Goal: Entertainment & Leisure: Consume media (video, audio)

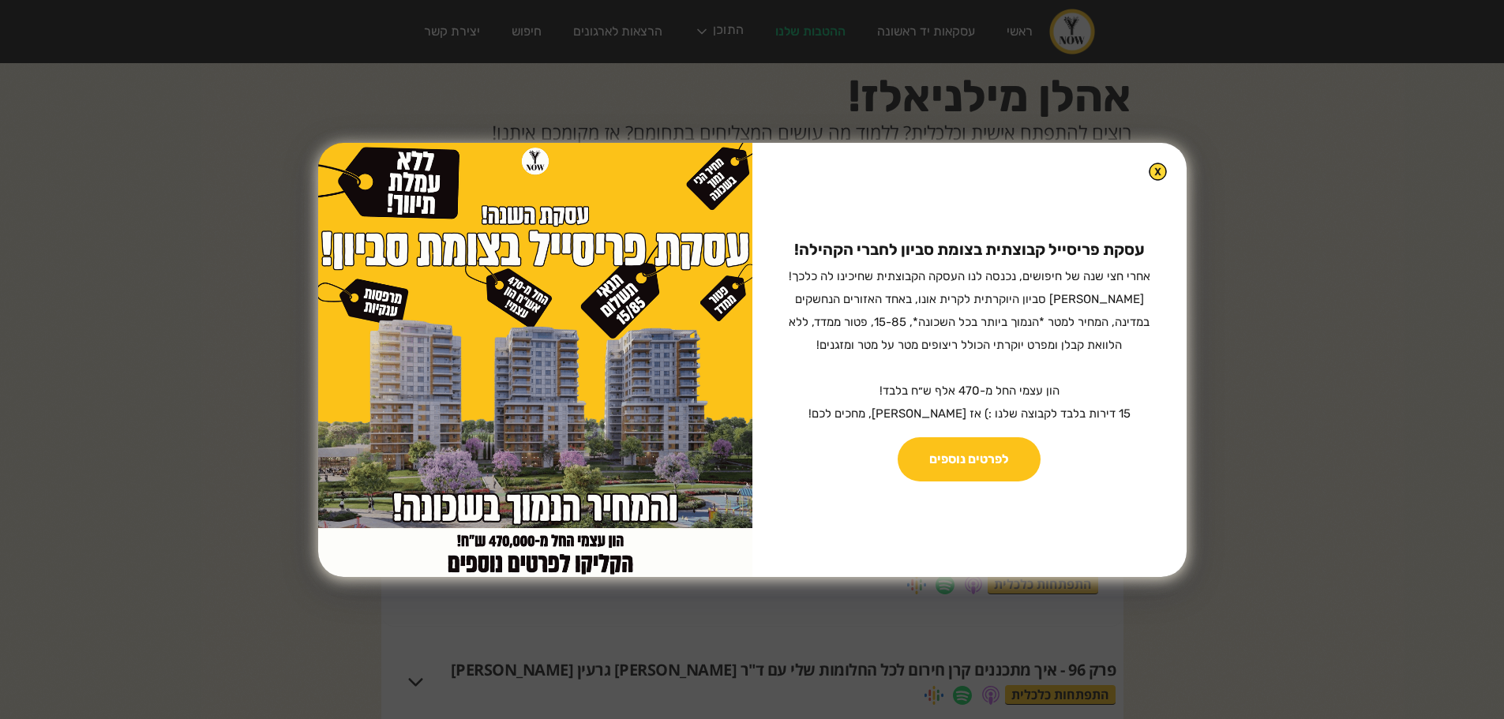
click at [1148, 174] on img at bounding box center [1157, 172] width 18 height 18
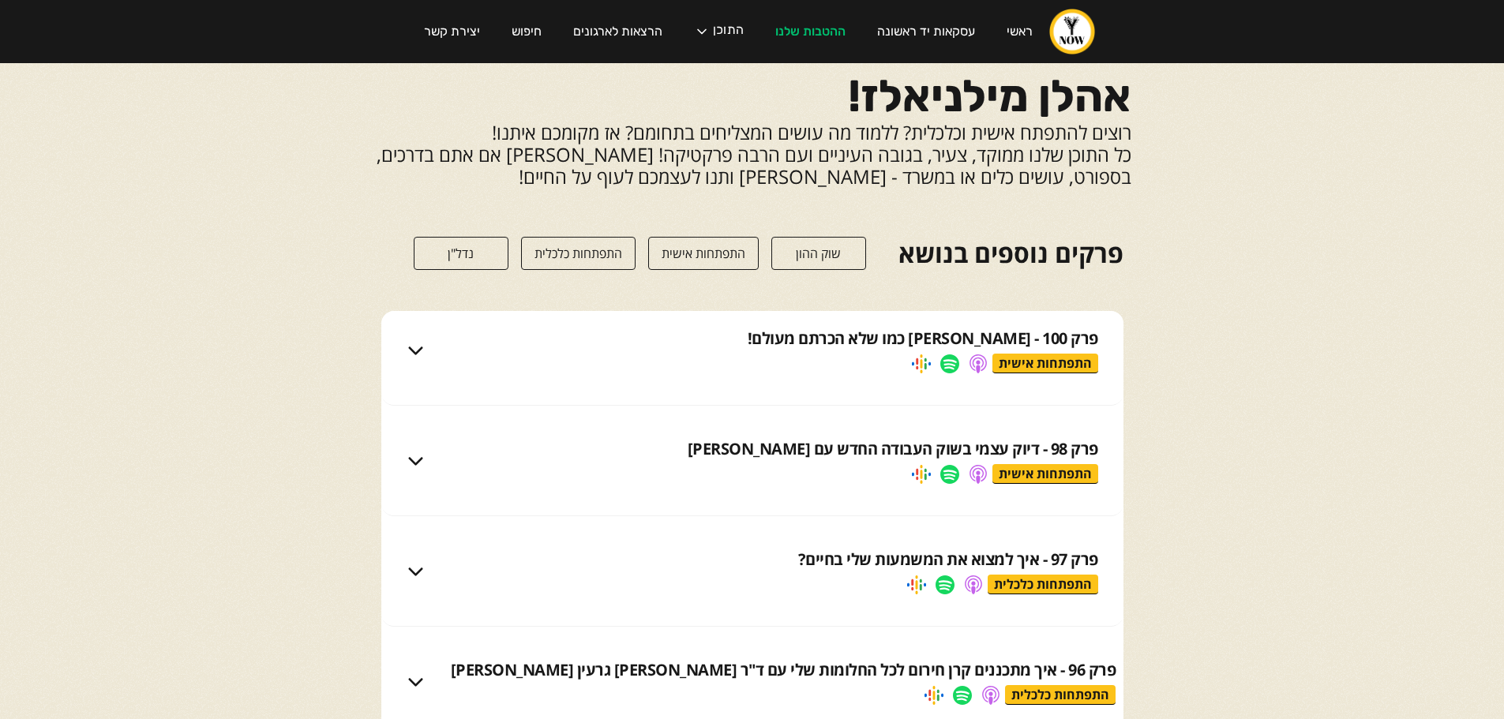
click at [1050, 350] on div "פרק 100 - שי ורותם כמו שלא הכרתם מעולם! התפתחות אישית" at bounding box center [771, 351] width 654 height 46
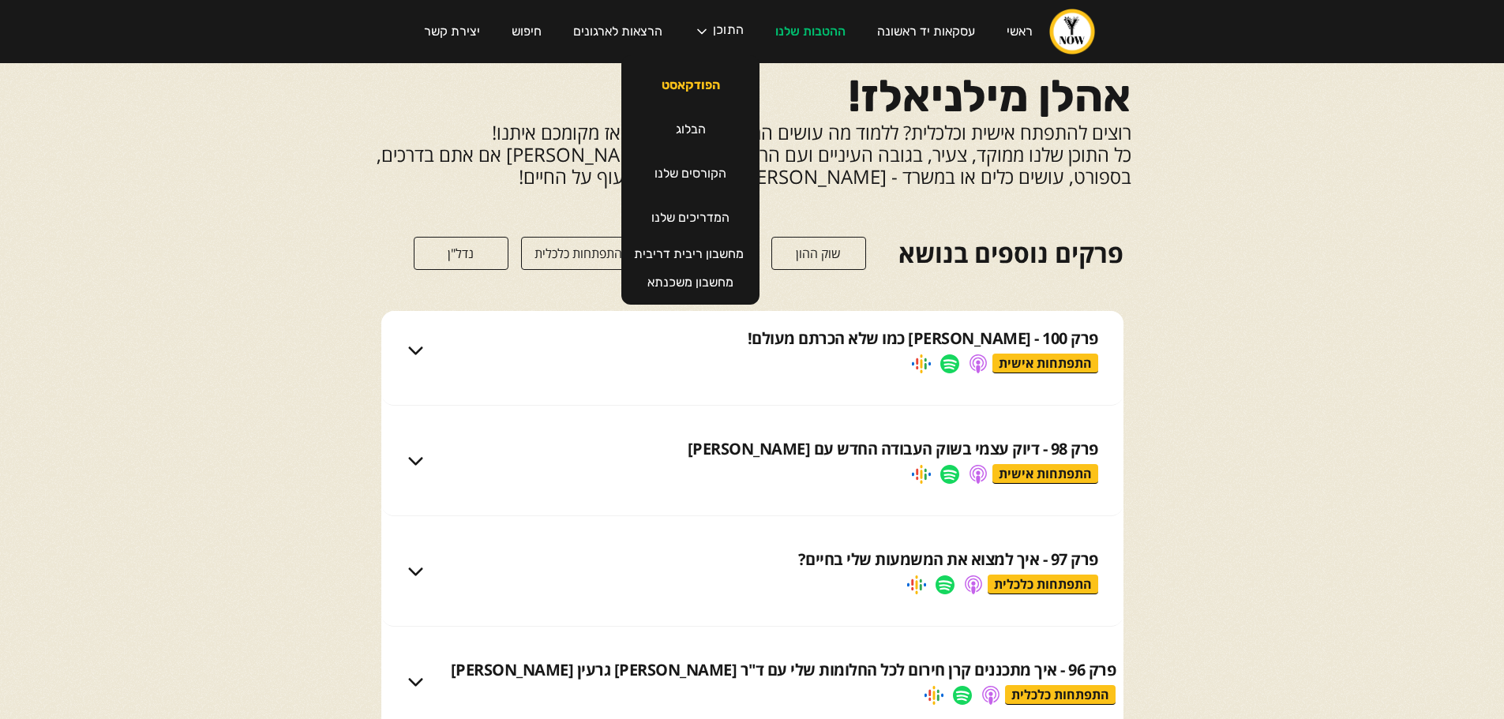
click at [699, 80] on link "הפודקאסט" at bounding box center [691, 85] width 90 height 44
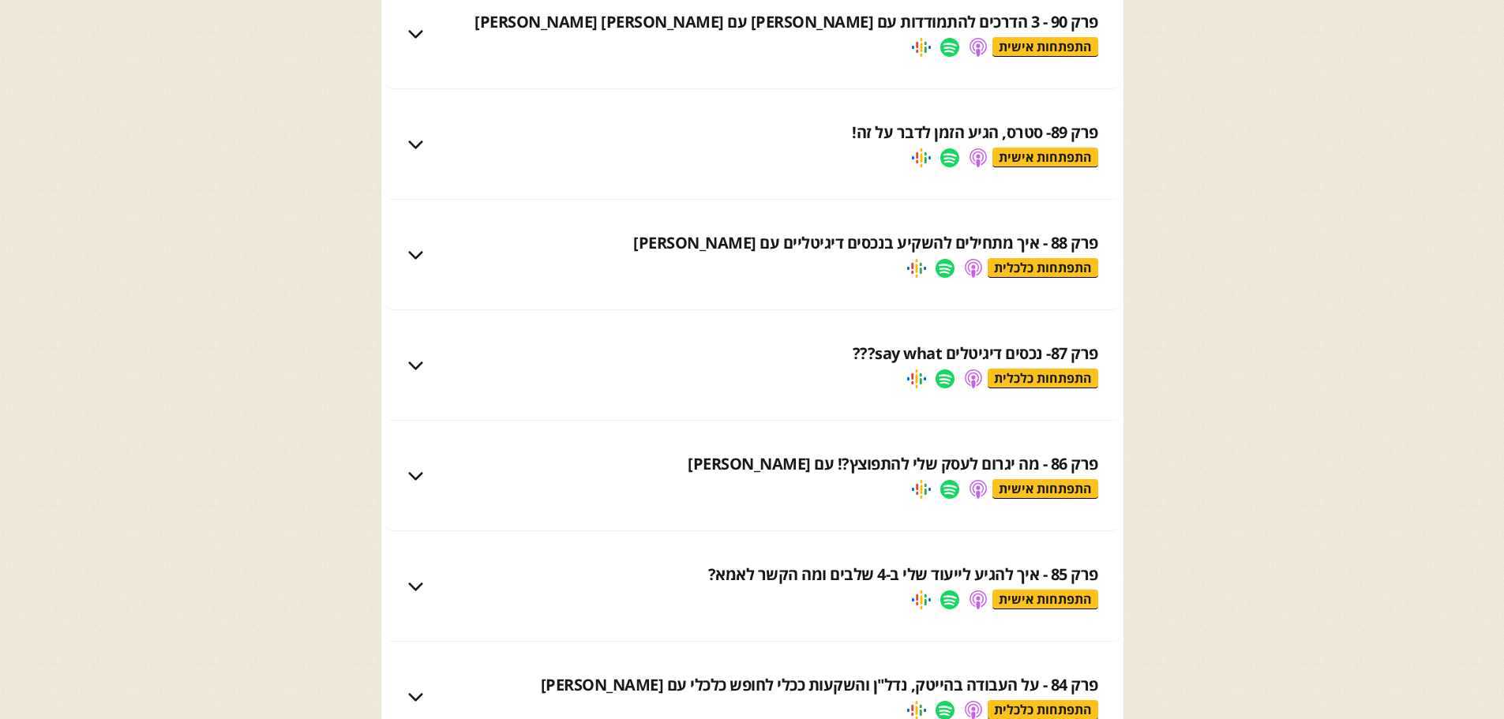
scroll to position [1500, 0]
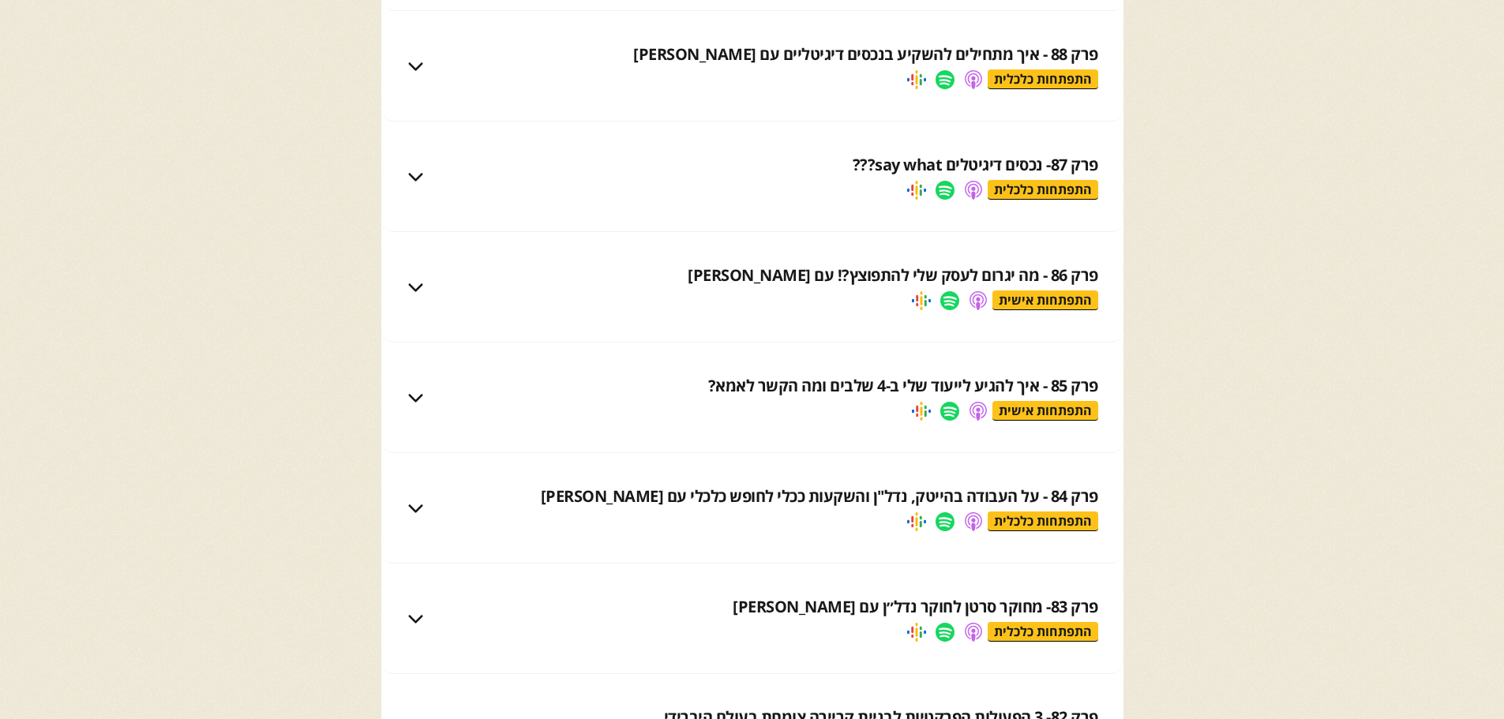
click at [1066, 515] on div "התפתחות כלכלית" at bounding box center [1042, 521] width 111 height 20
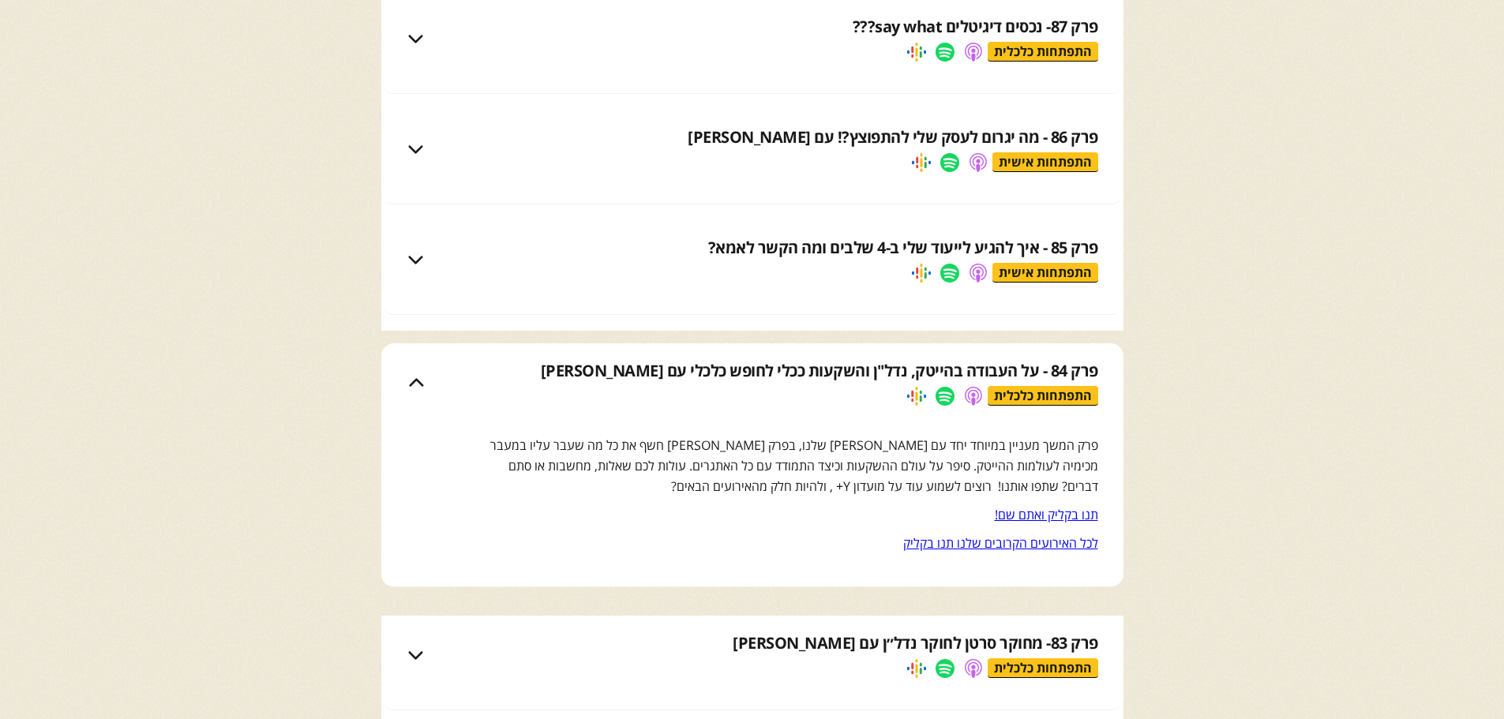
scroll to position [1815, 0]
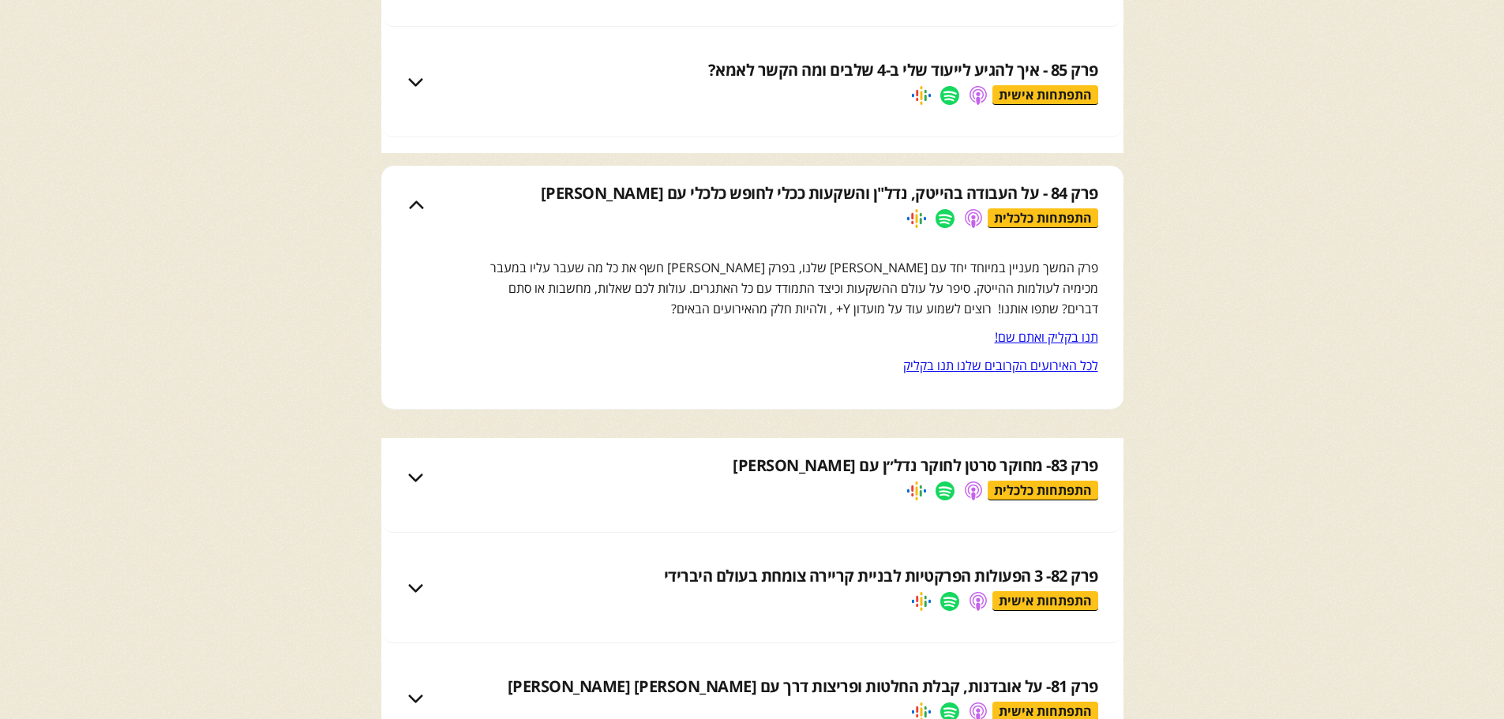
click link "תנו בקליק ואתם שם!"
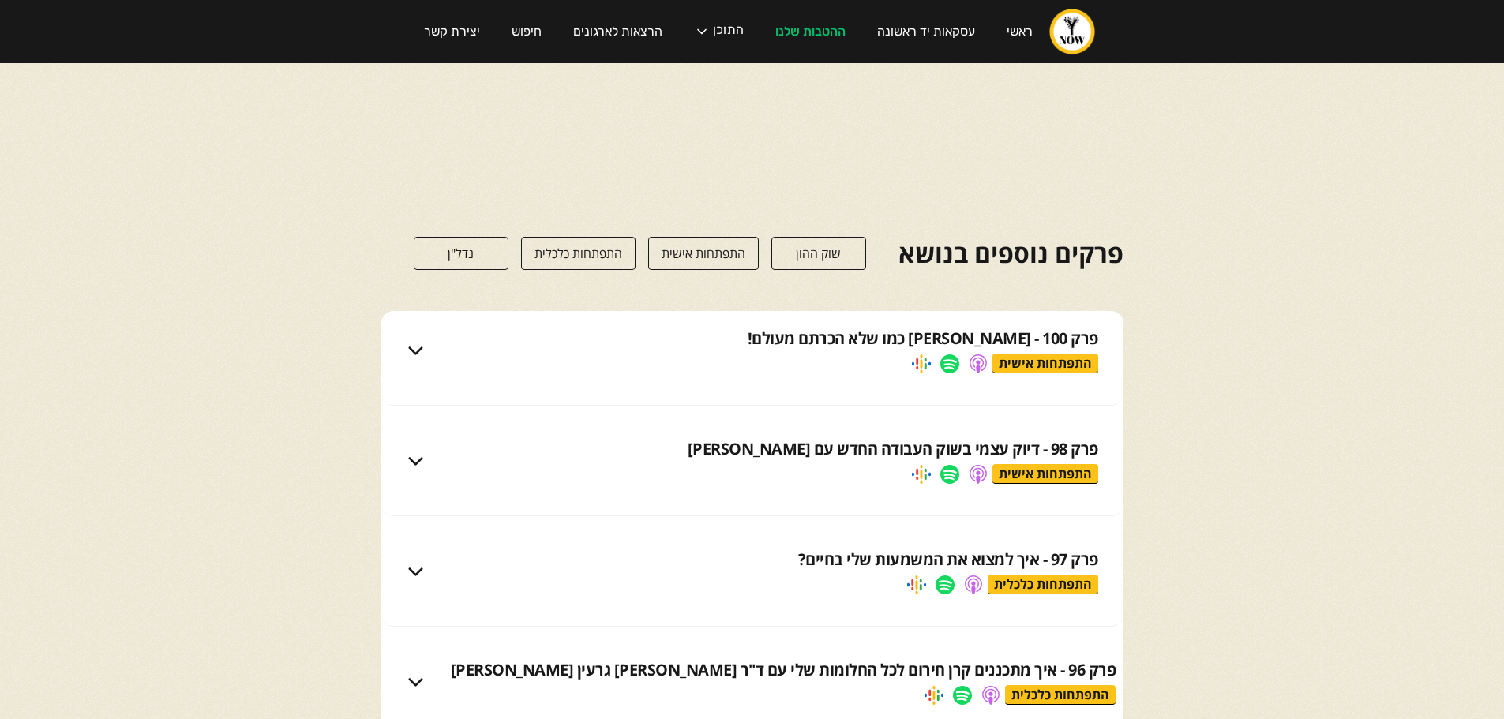
scroll to position [1815, 0]
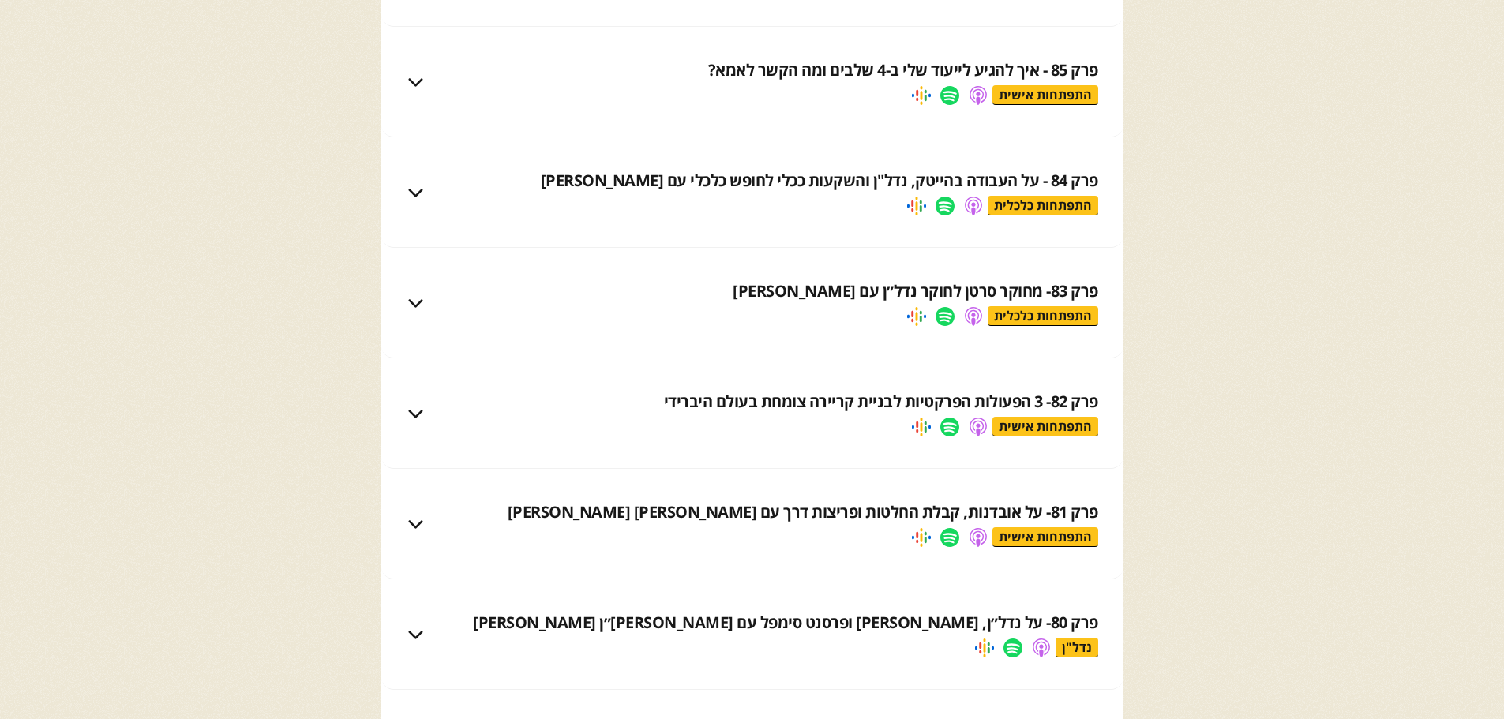
click at [1042, 533] on div "התפתחות אישית" at bounding box center [1045, 537] width 106 height 20
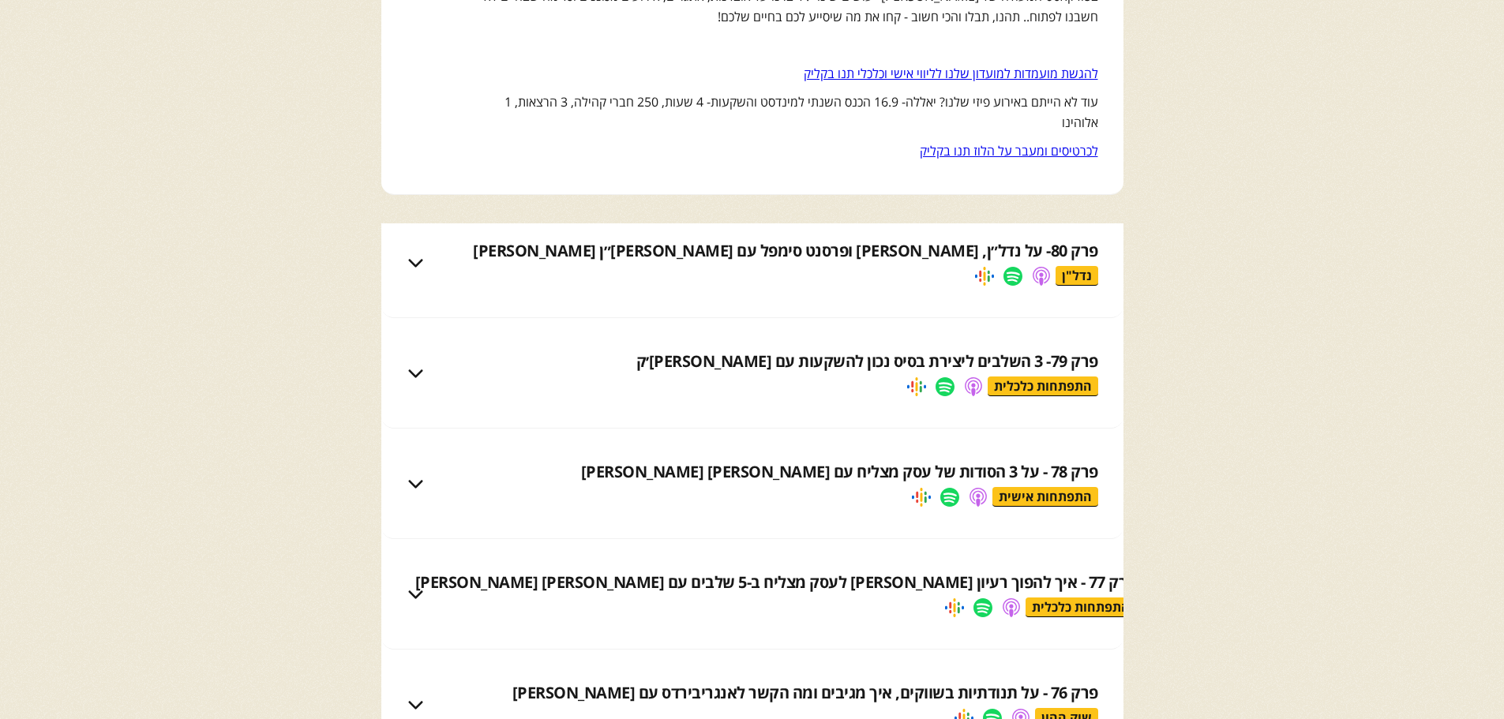
scroll to position [2447, 0]
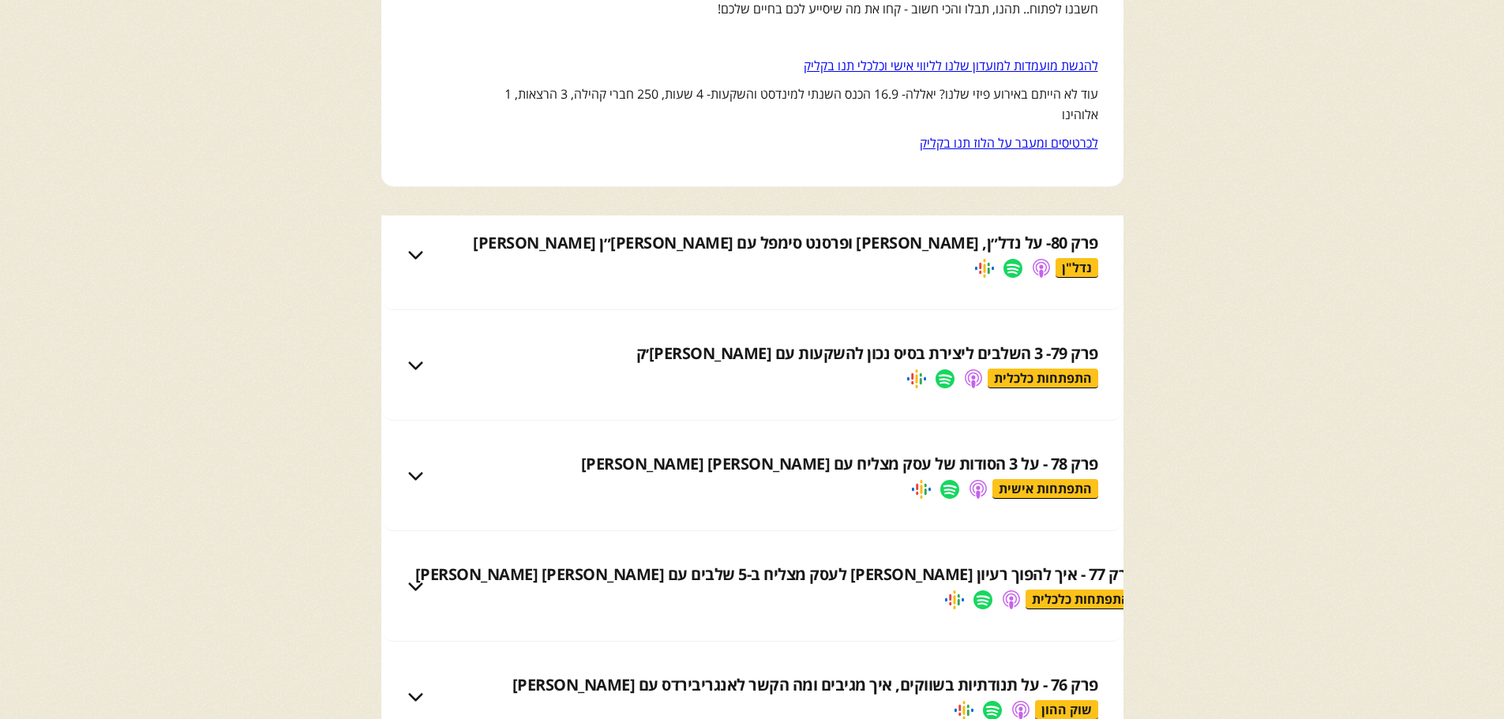
click at [1070, 362] on div "פרק 79- 3 השלבים ליצירת בסיס נכון להשקעות עם [PERSON_NAME]׳ק" at bounding box center [867, 354] width 462 height 22
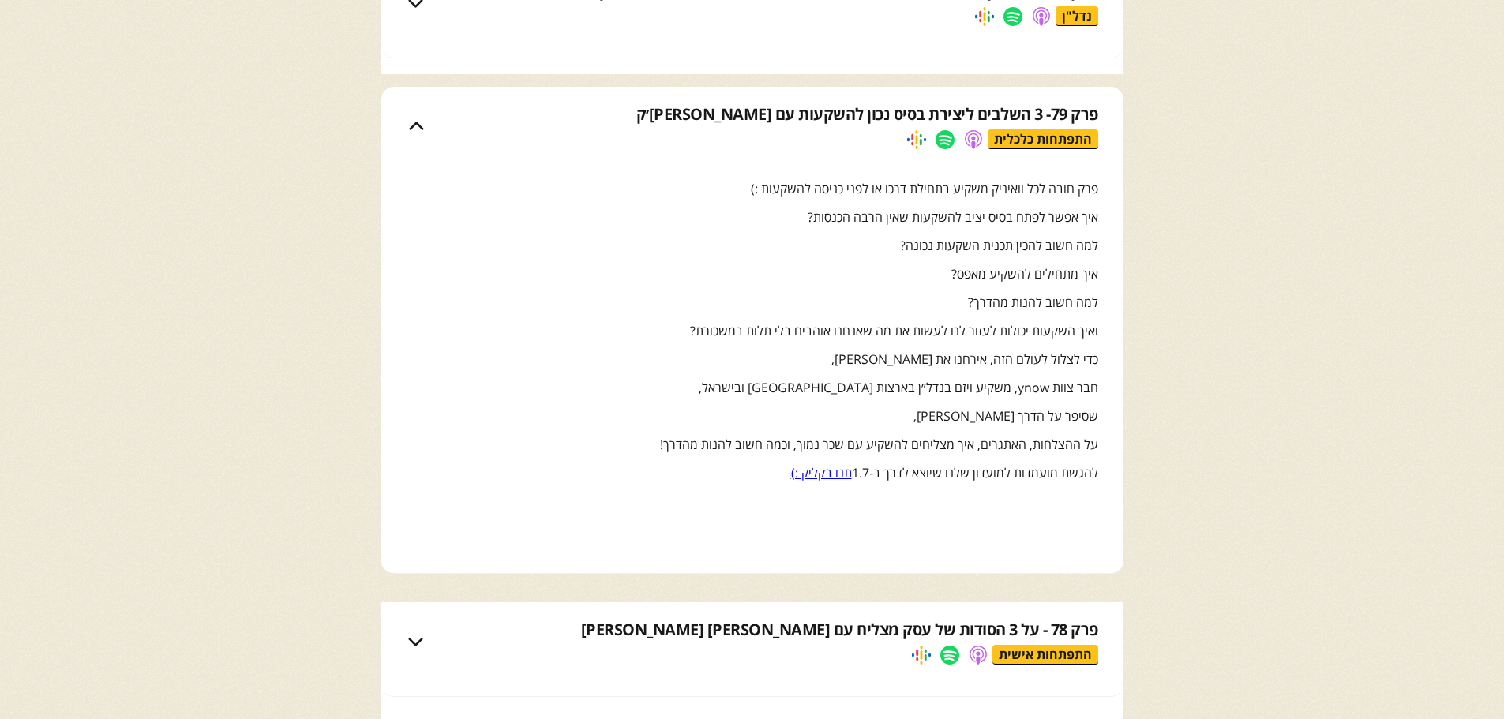
click at [831, 468] on link "תנו בקליק :)" at bounding box center [821, 472] width 61 height 17
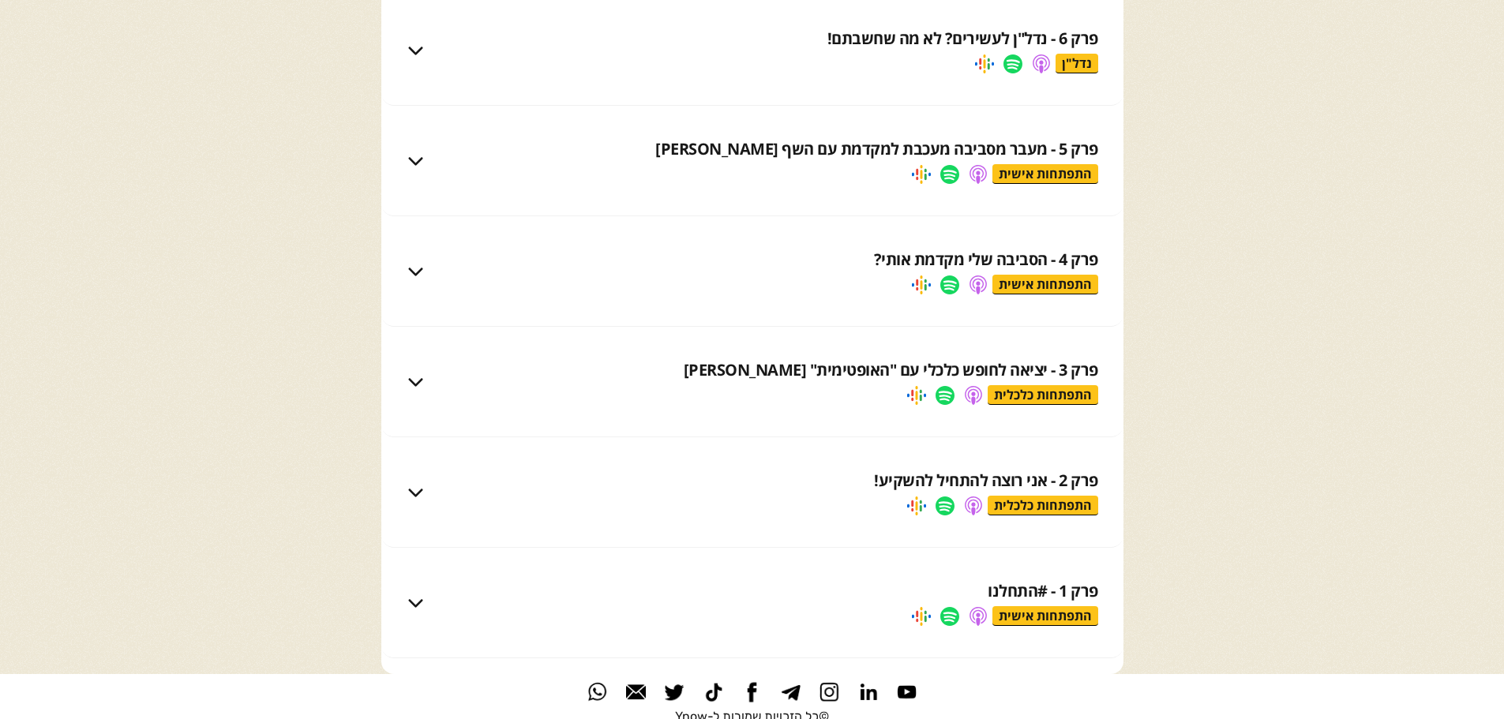
scroll to position [10261, 0]
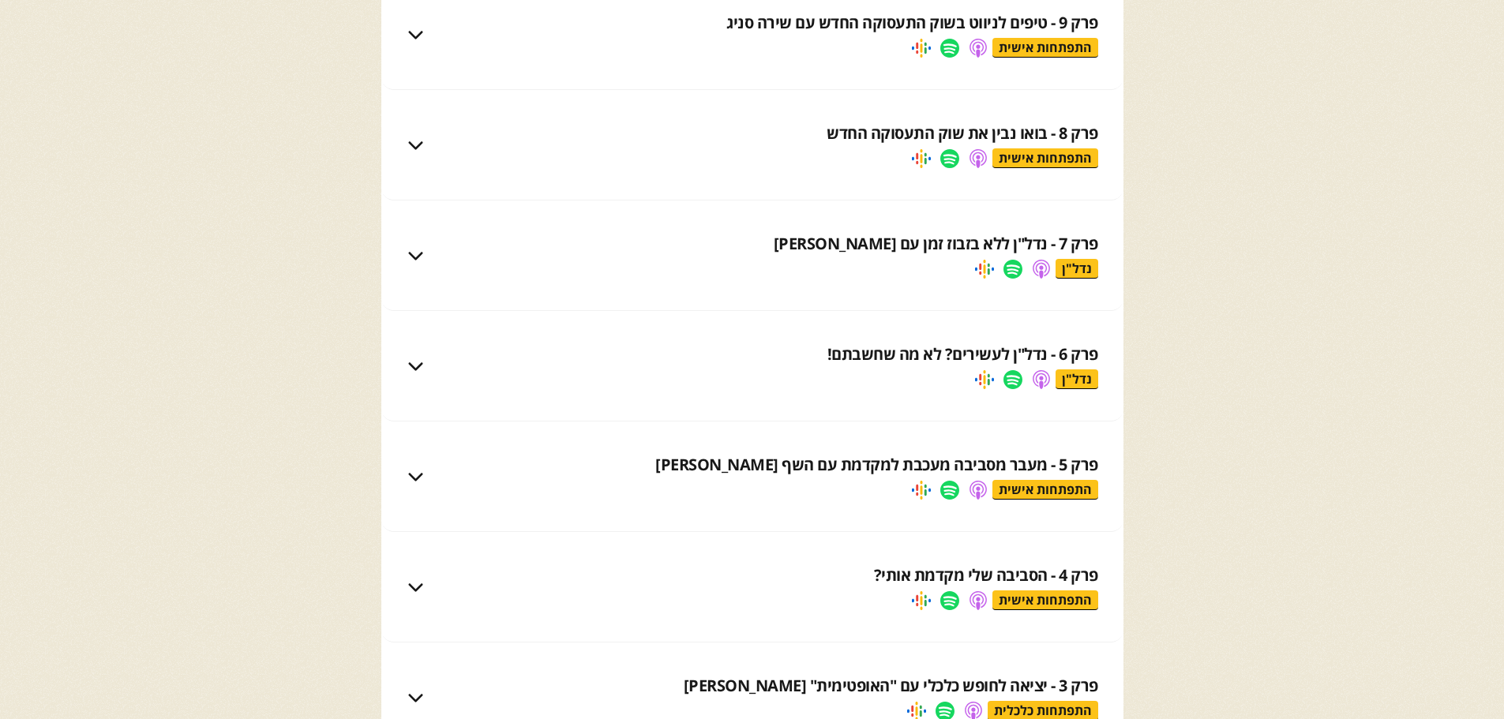
click at [943, 354] on div "פרק 6 - נדל"ן לעשירים? לא מה שחשבתם!" at bounding box center [962, 354] width 271 height 22
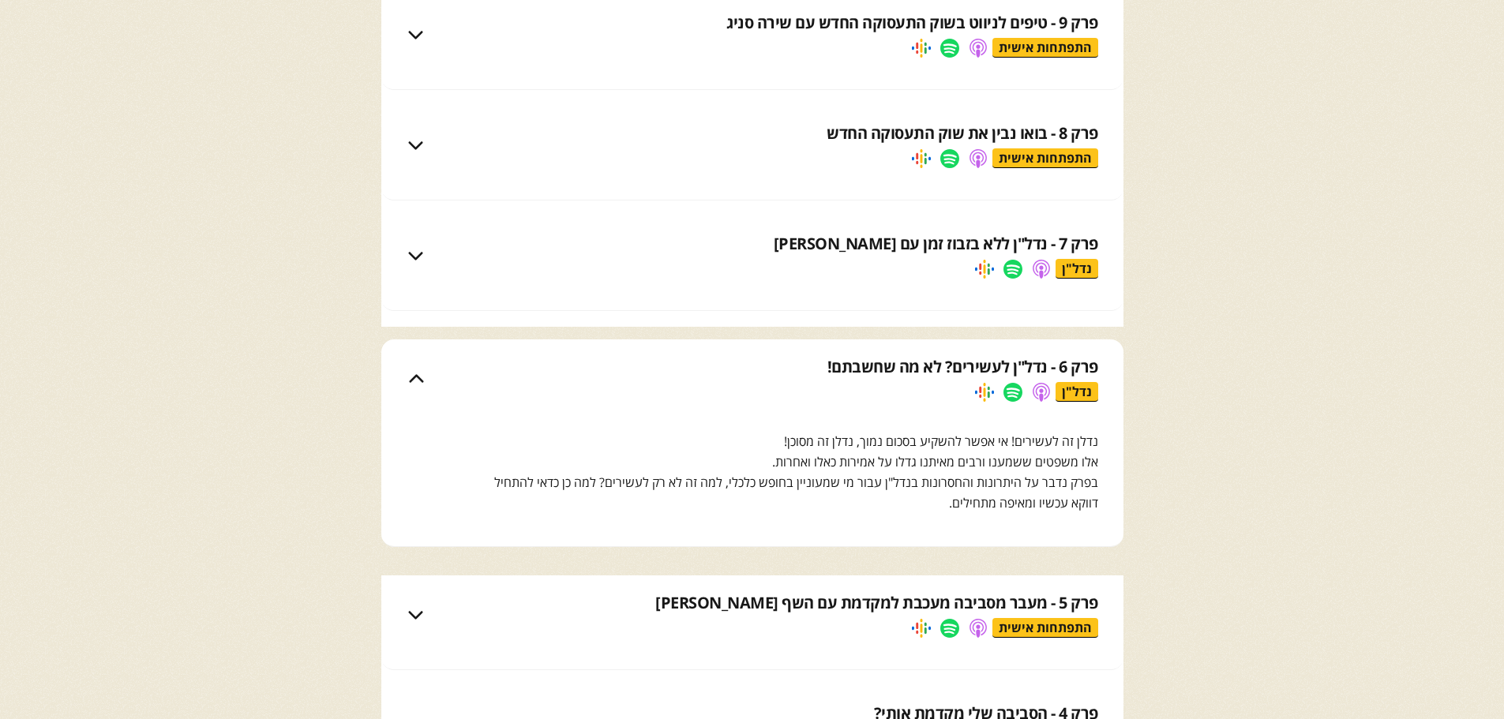
click at [864, 358] on div "פרק 6 - נדל"ן לעשירים? לא מה שחשבתם!" at bounding box center [962, 367] width 271 height 22
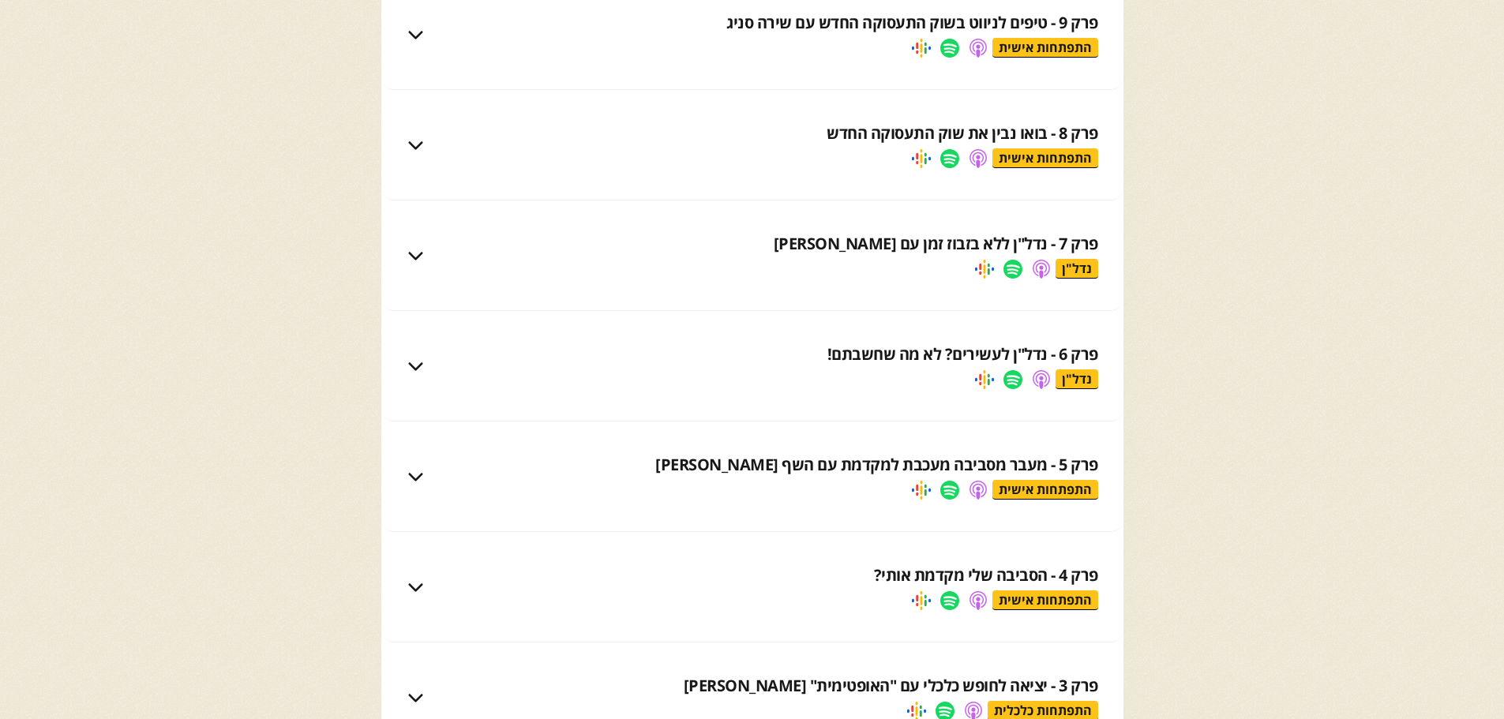
click at [864, 358] on div "פרק 6 - נדל"ן לעשירים? לא מה שחשבתם!" at bounding box center [962, 354] width 271 height 22
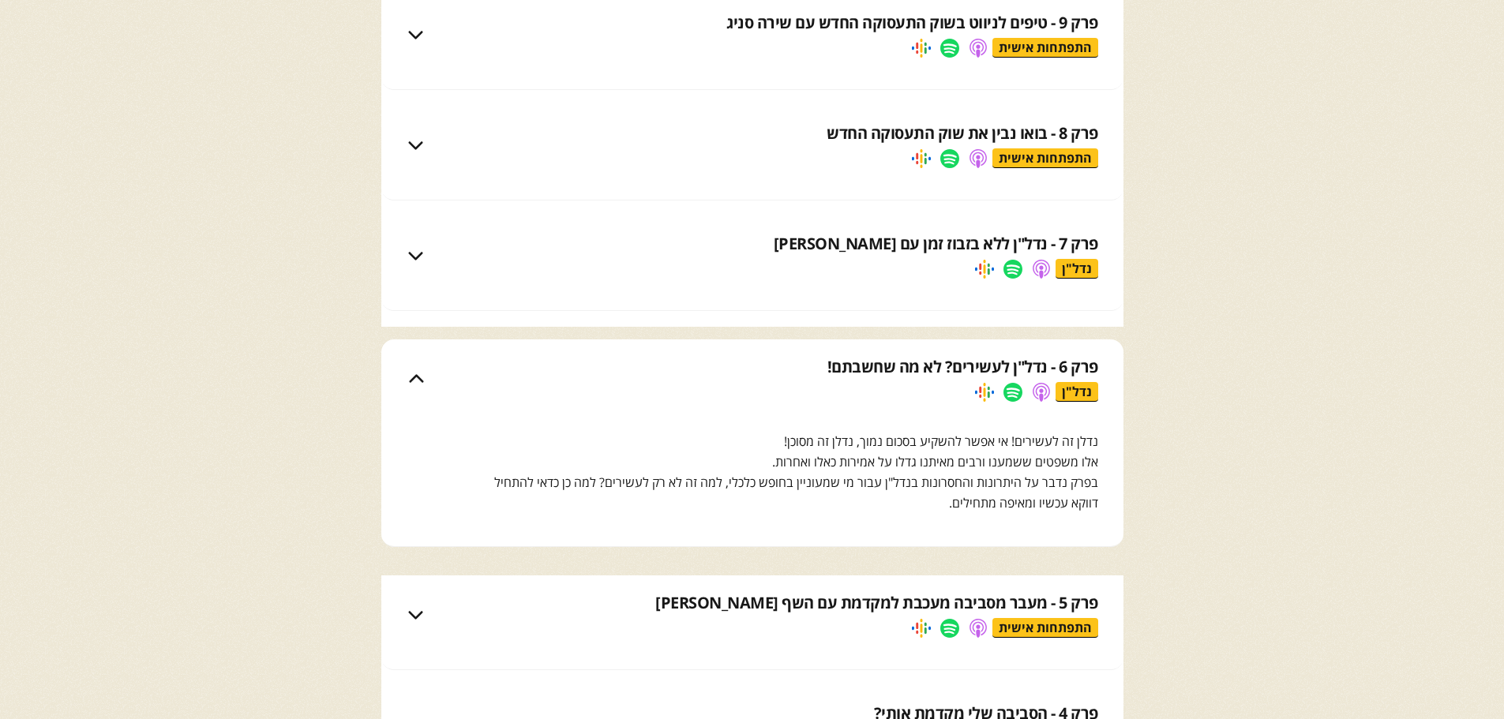
click at [1017, 390] on link at bounding box center [1012, 392] width 19 height 19
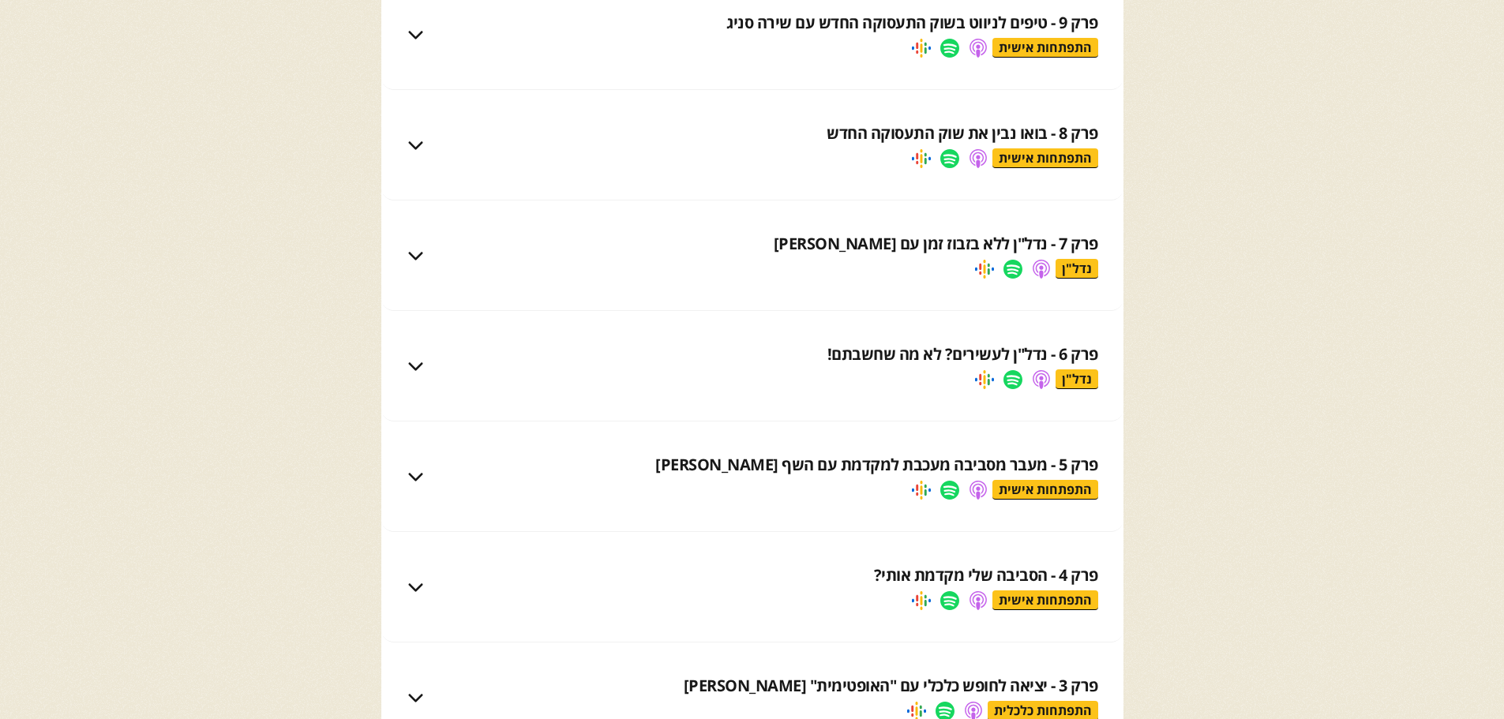
scroll to position [10024, 0]
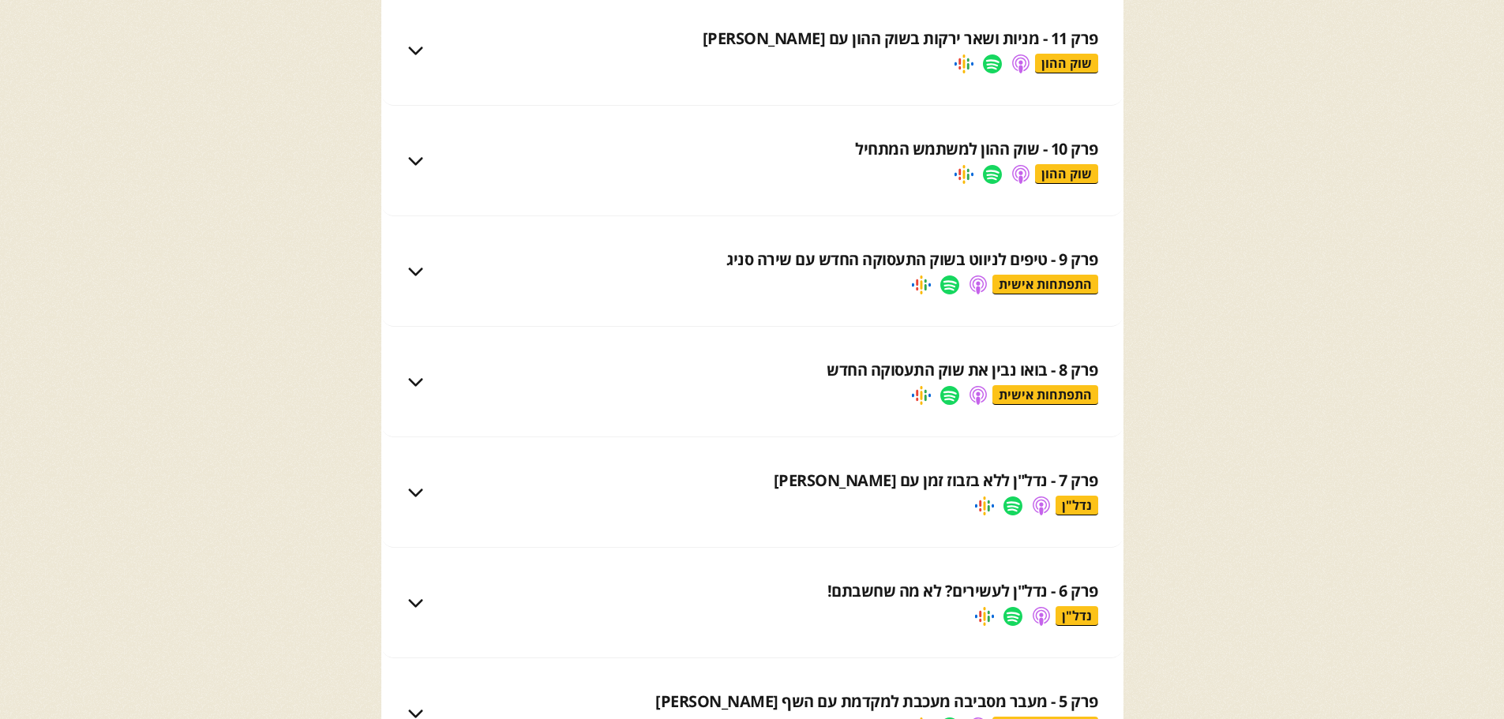
click at [1021, 256] on div "פרק 9 - טיפים לניווט בשוק התעסוקה החדש עם שירה סניג" at bounding box center [912, 260] width 372 height 22
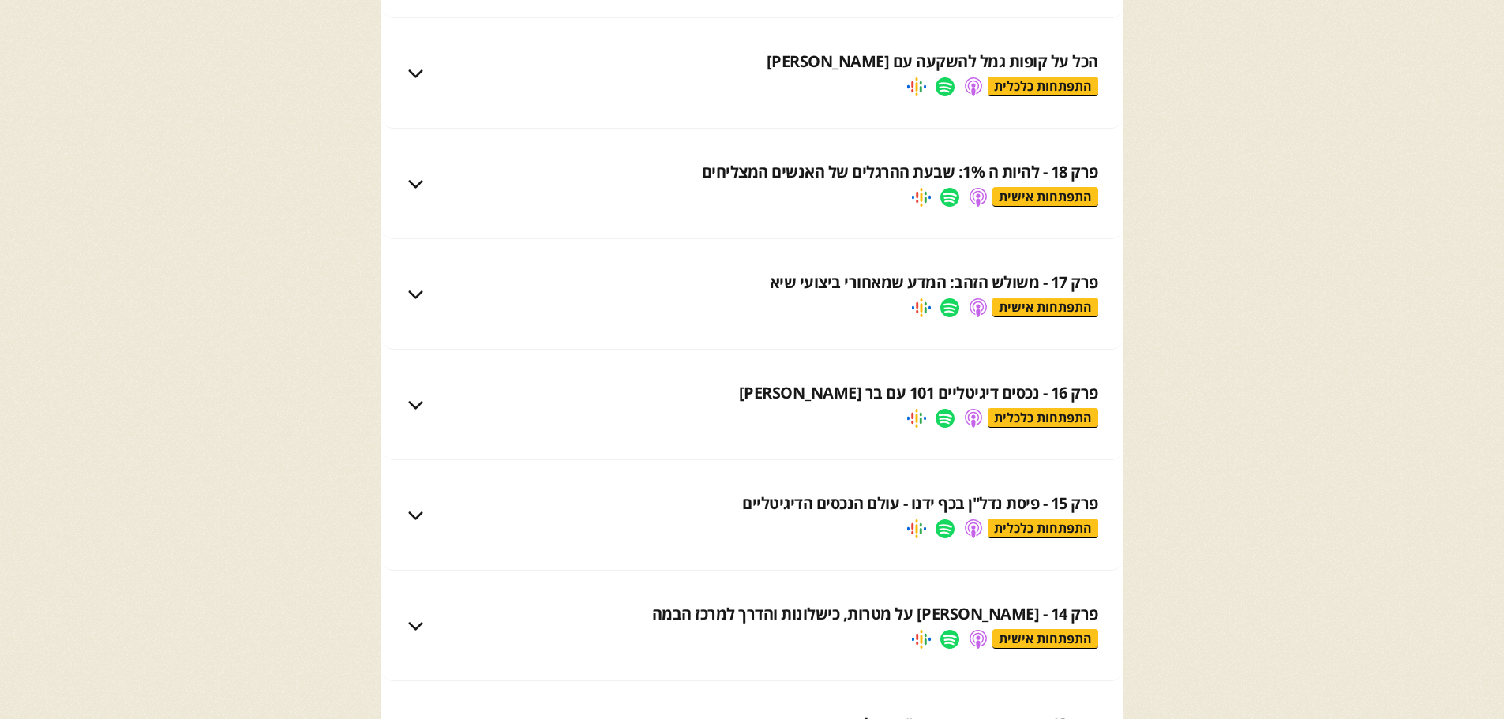
scroll to position [8998, 0]
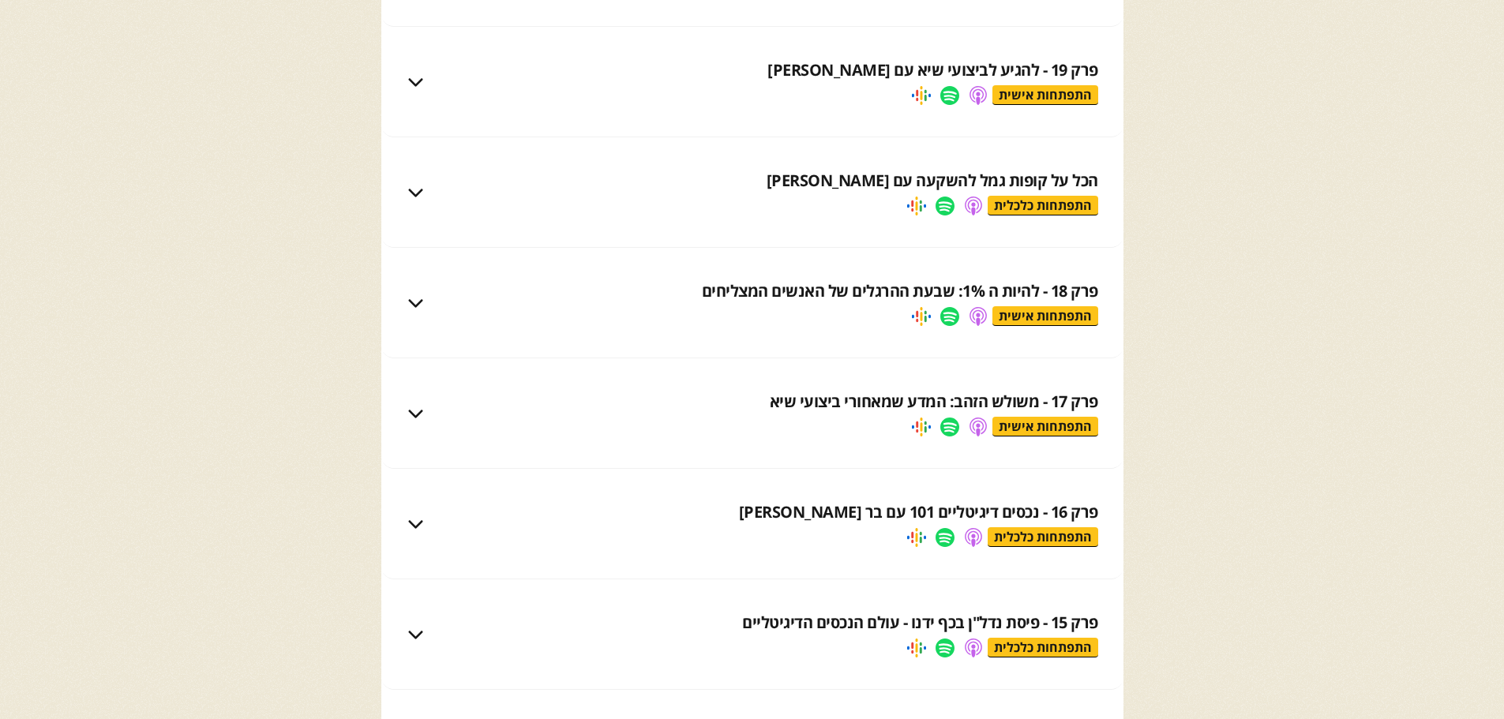
click at [1032, 181] on div "הכל על קופות גמל להשקעה עם [PERSON_NAME]" at bounding box center [932, 181] width 332 height 22
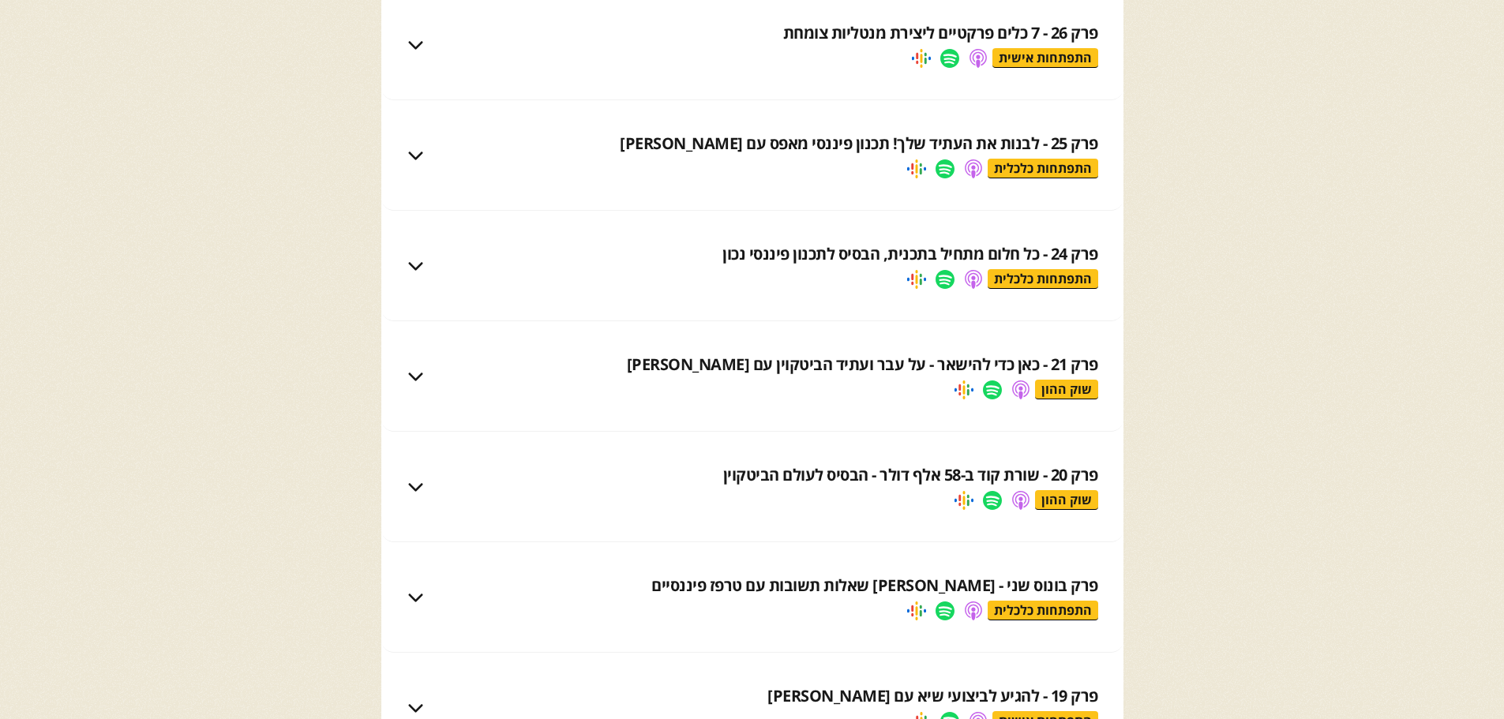
scroll to position [8367, 0]
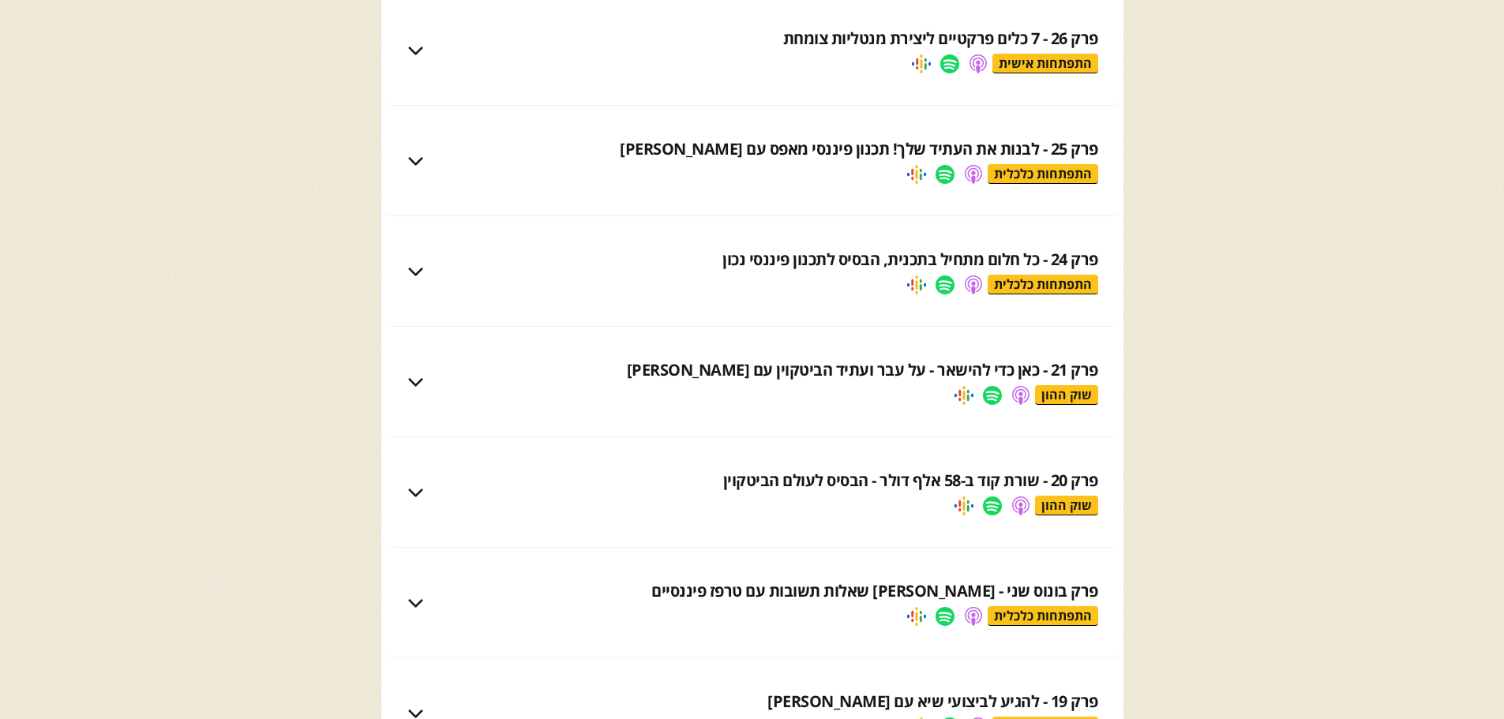
click at [998, 152] on div "פרק 25 - לבנות את העתיד שלך! תכנון פיננסי מאפס עם [PERSON_NAME]" at bounding box center [859, 149] width 478 height 22
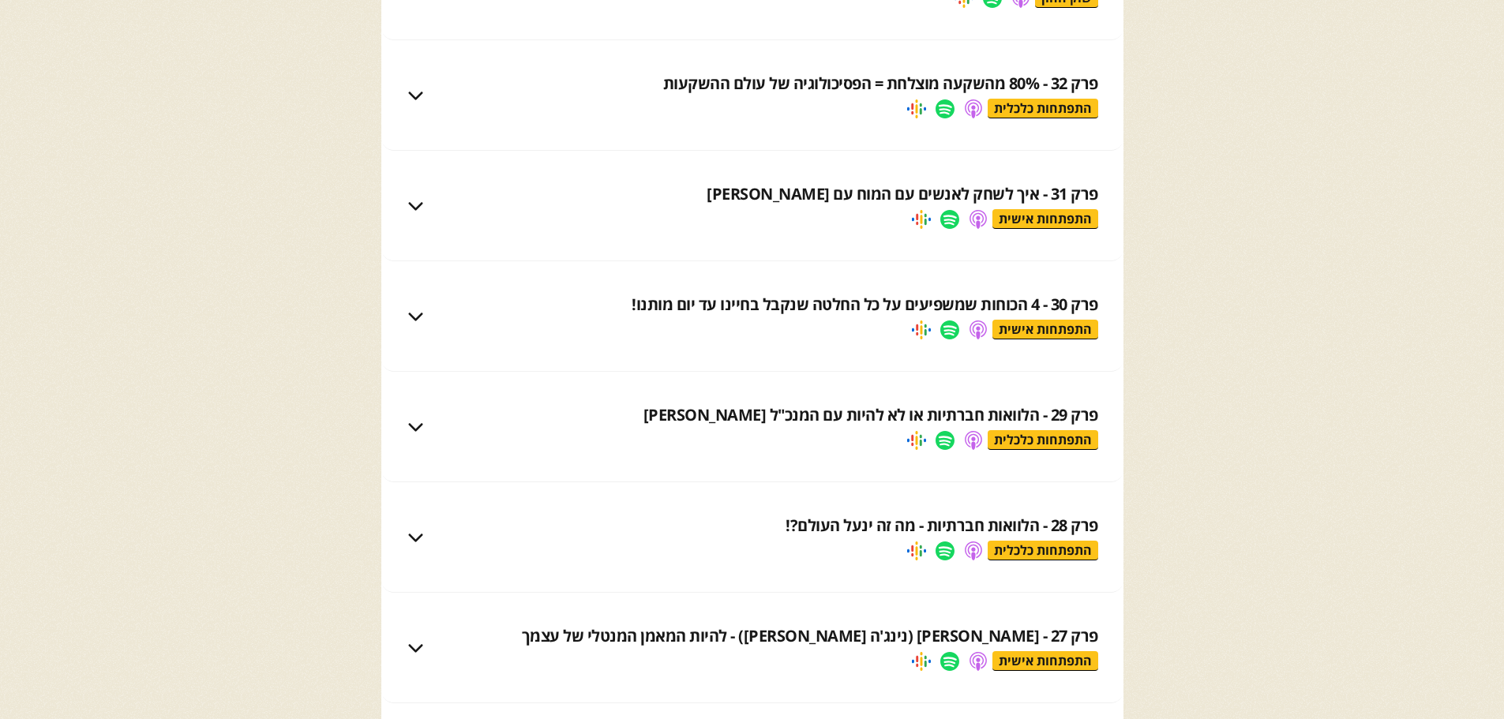
scroll to position [7656, 0]
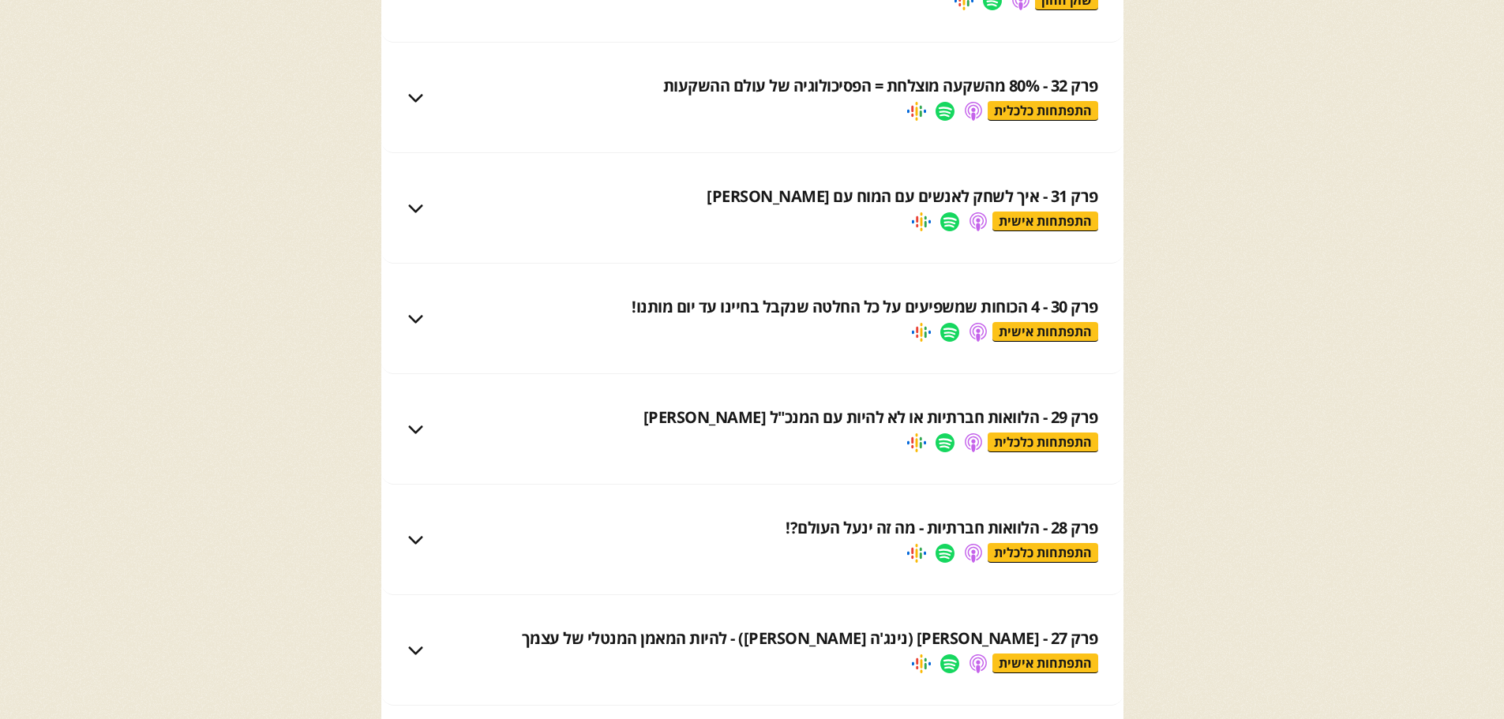
click at [997, 208] on div "פרק 31 - איך לשחק לאנשים עם המוח עם עידן וולר התפתחות אישית" at bounding box center [771, 208] width 654 height 46
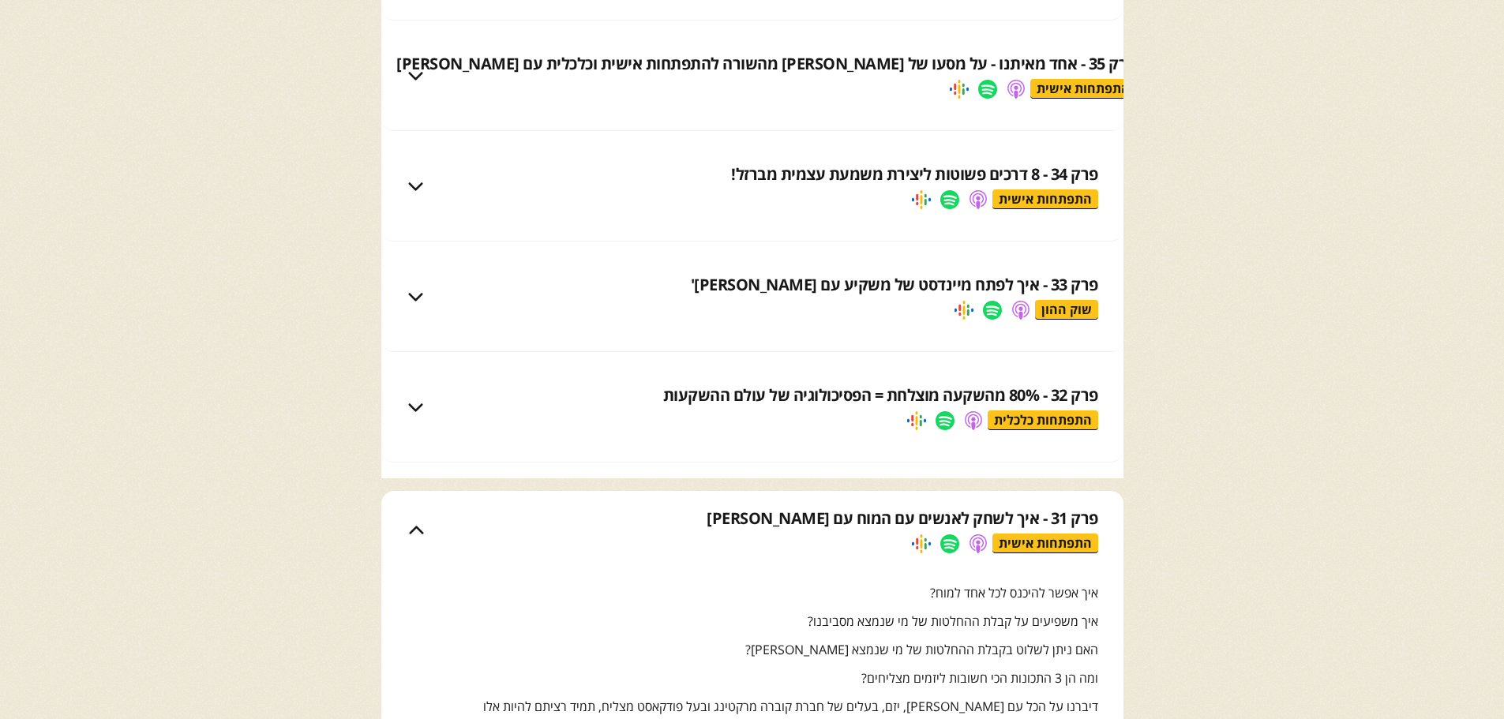
scroll to position [7341, 0]
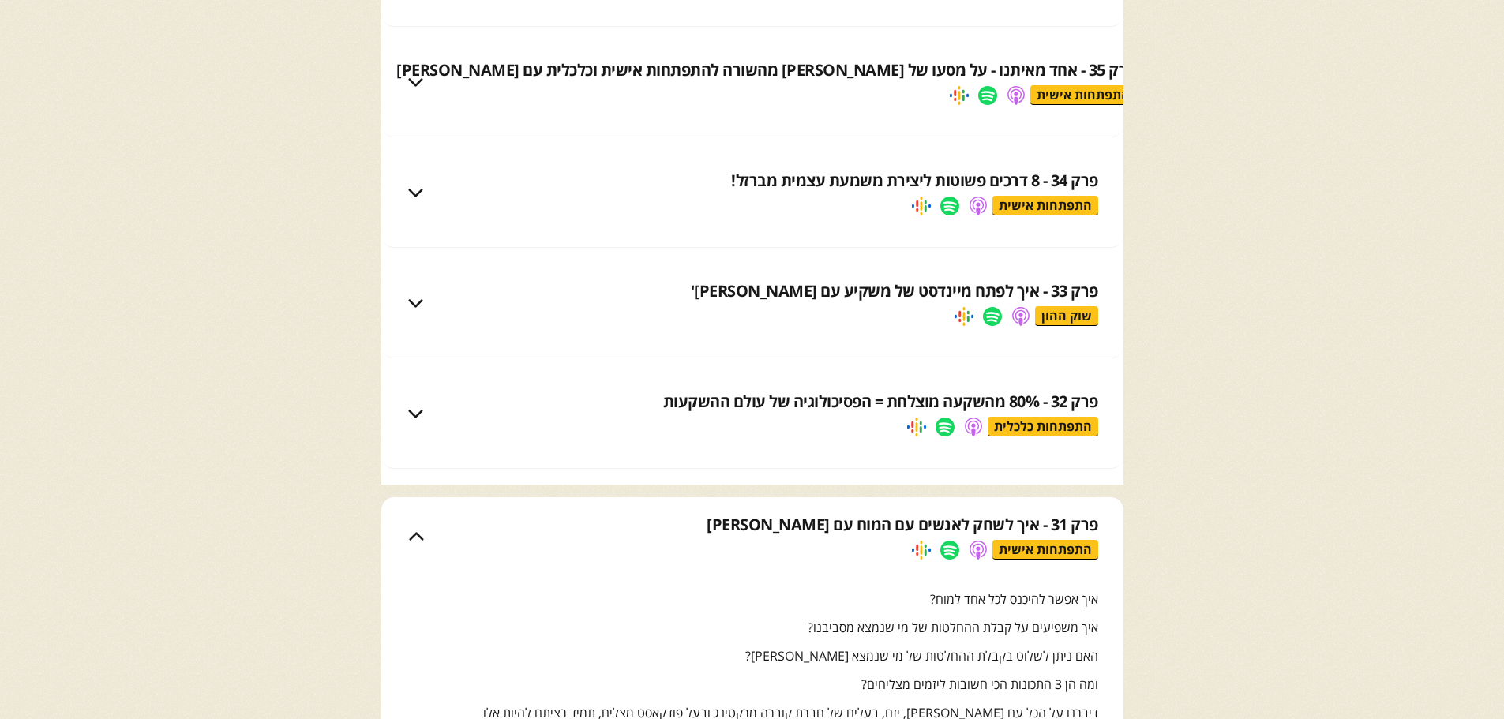
click at [998, 191] on div "פרק 34 - 8 דרכים פשוטות ליצירת משמעת עצמית מברזל!" at bounding box center [914, 181] width 367 height 22
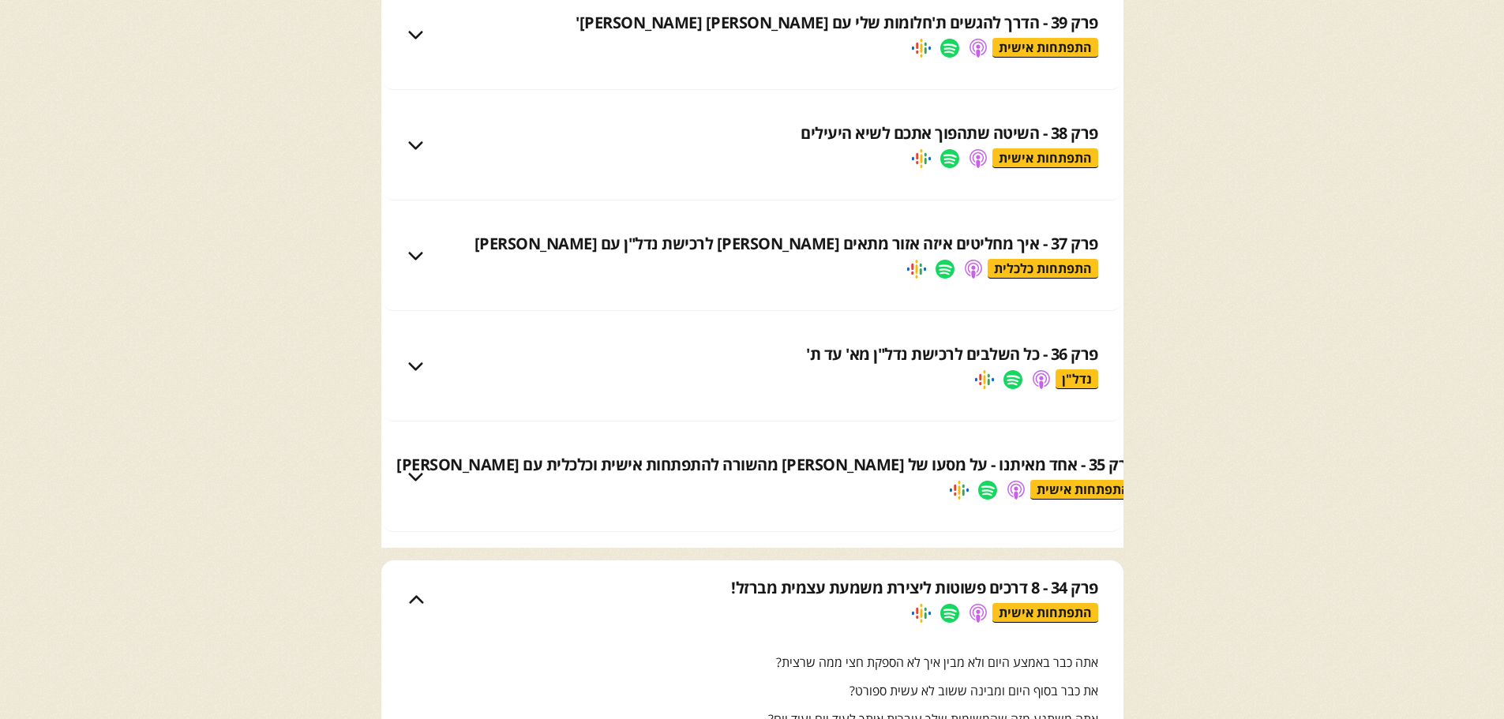
scroll to position [6630, 0]
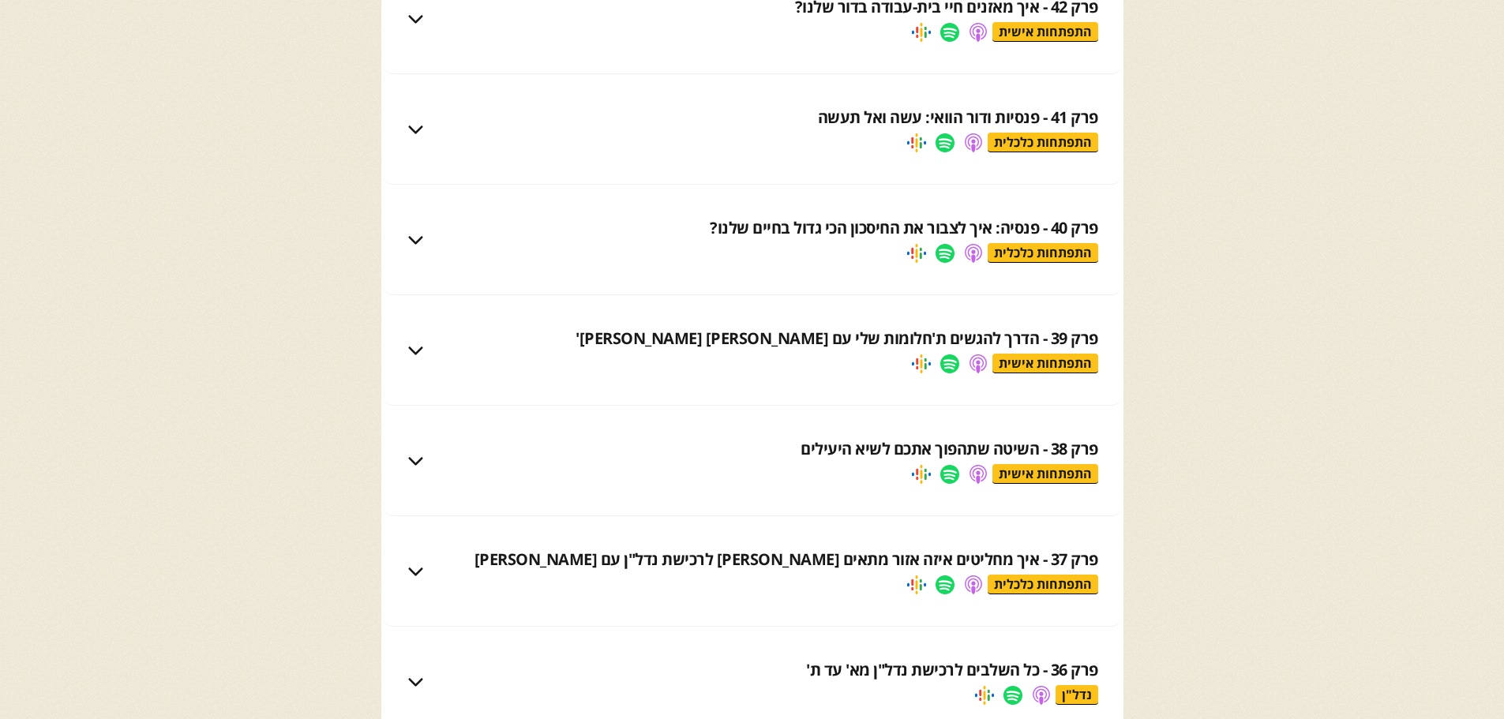
click at [1018, 146] on div "התפתחות כלכלית" at bounding box center [1042, 143] width 111 height 20
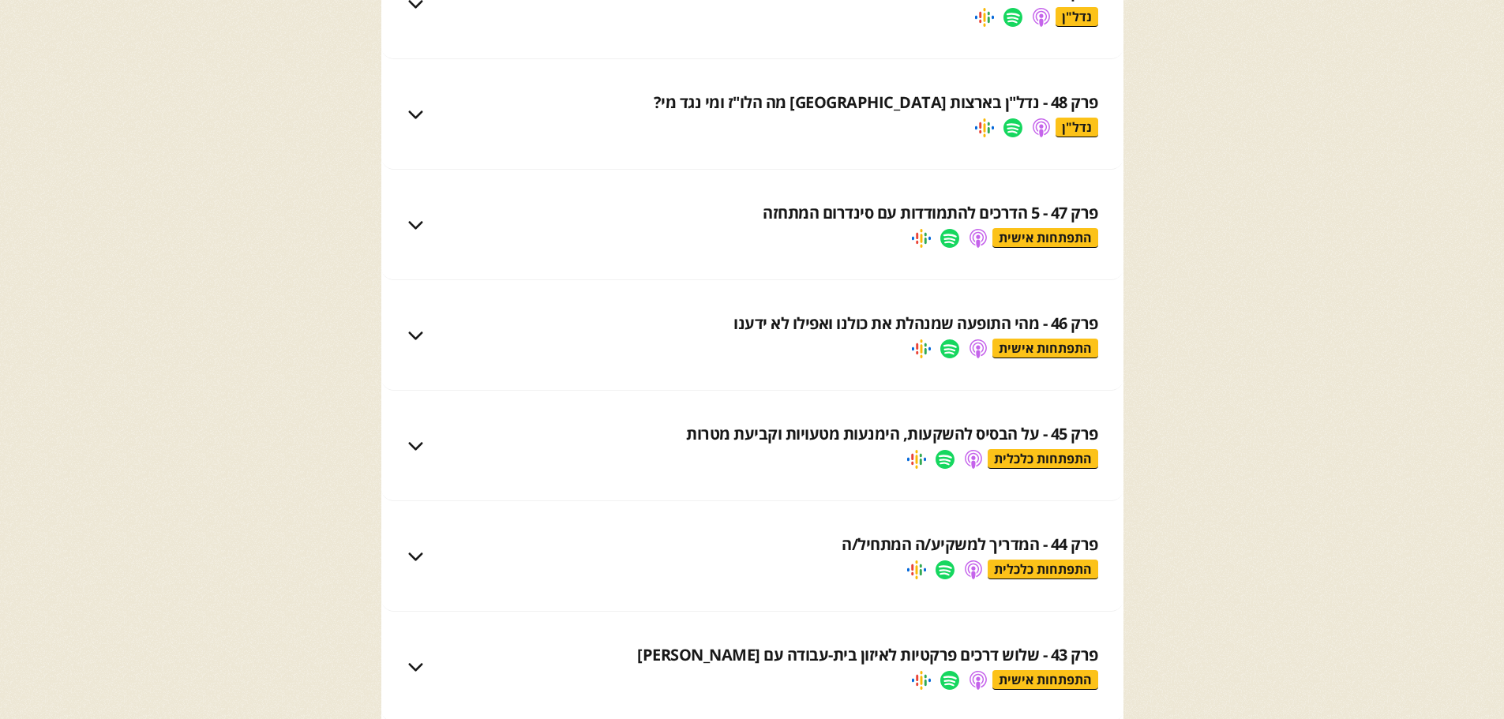
scroll to position [5683, 0]
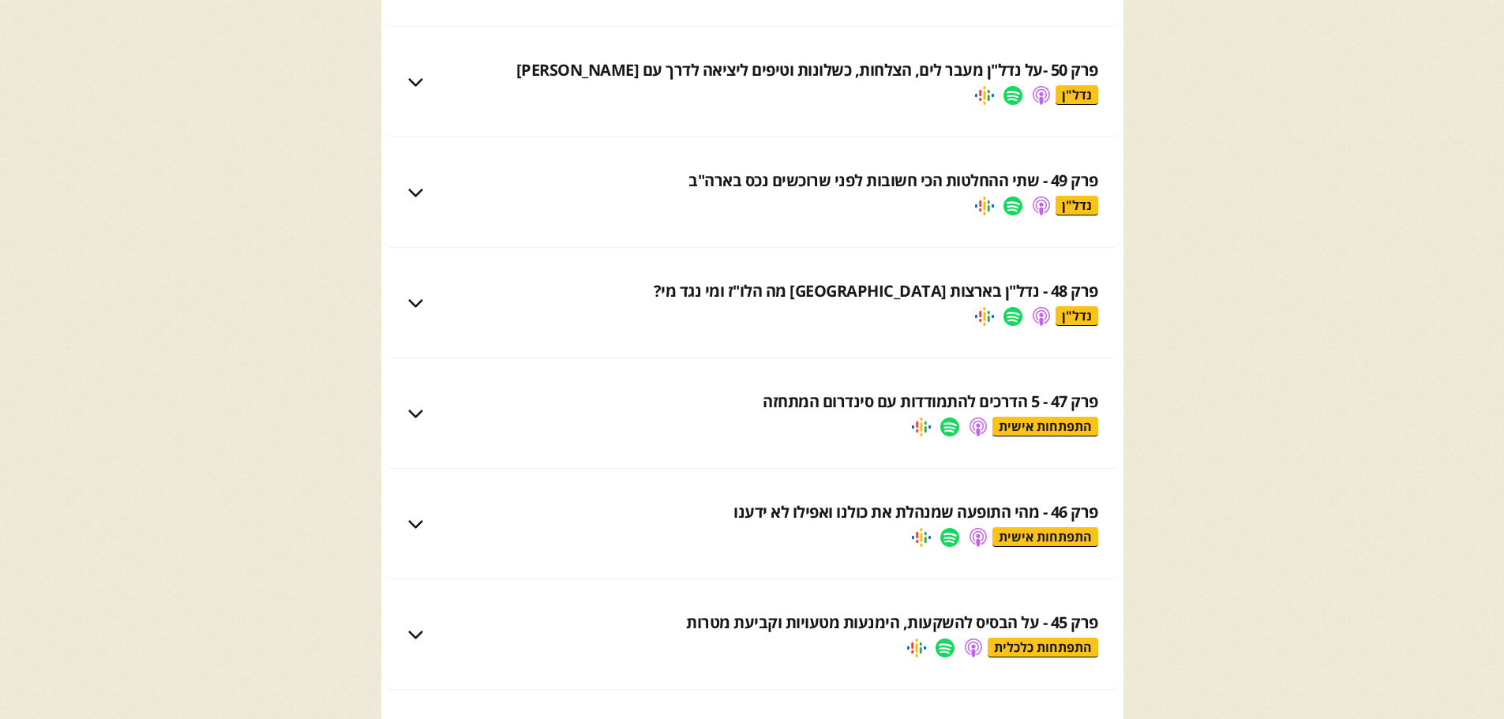
click at [990, 182] on div "פרק 49 - שתי ההחלטות הכי חשובות לפני שרוכשים נכס בארה"ב" at bounding box center [893, 181] width 410 height 22
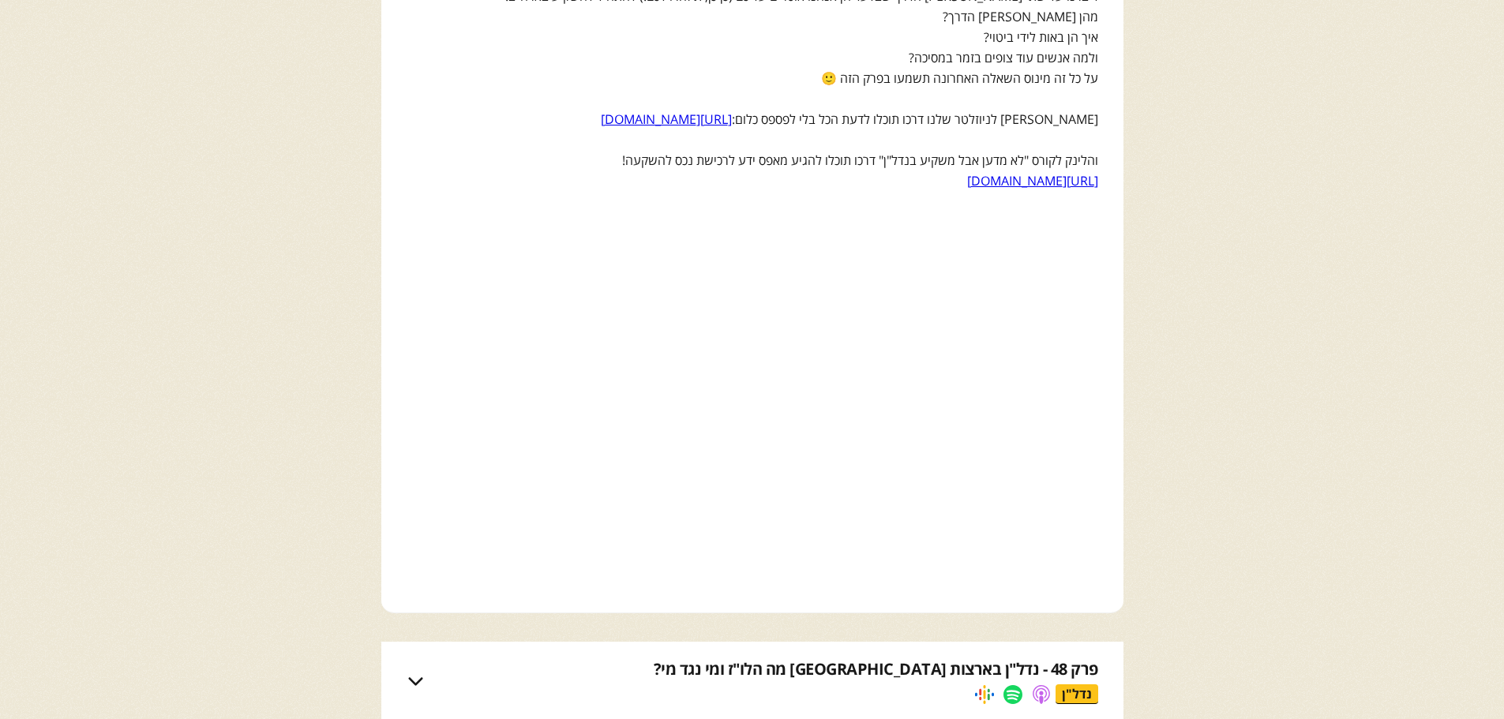
scroll to position [5999, 0]
